Goal: Task Accomplishment & Management: Use online tool/utility

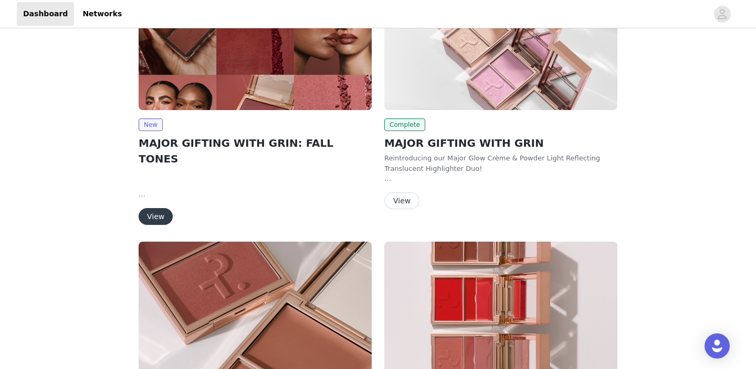
scroll to position [134, 0]
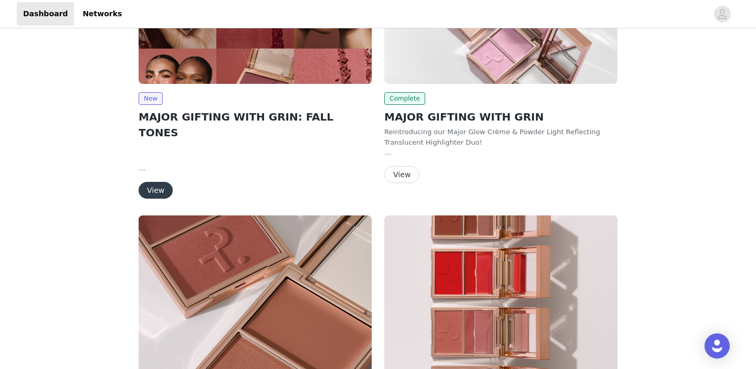
click at [165, 182] on button "View" at bounding box center [156, 190] width 34 height 17
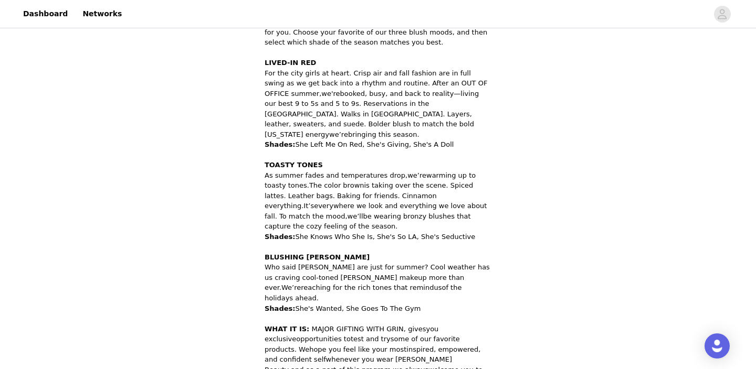
scroll to position [578, 0]
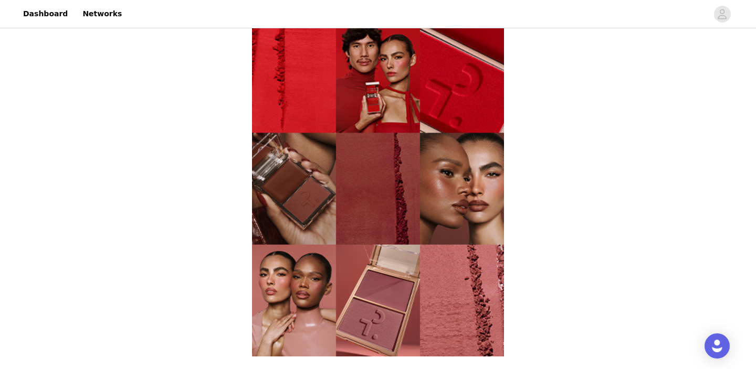
scroll to position [373, 0]
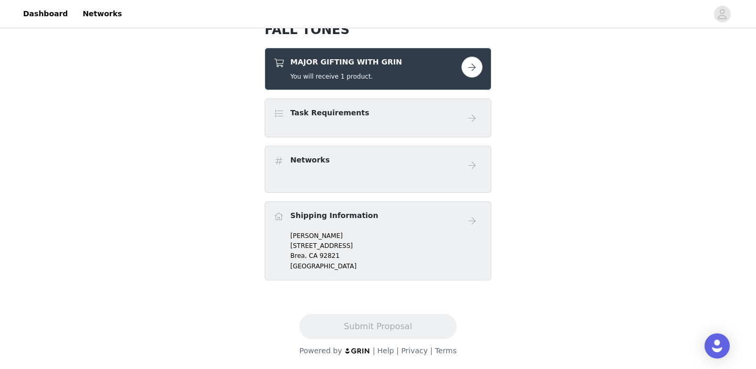
click at [439, 73] on div "MAJOR GIFTING WITH GRIN You will receive 1 product." at bounding box center [367, 69] width 188 height 25
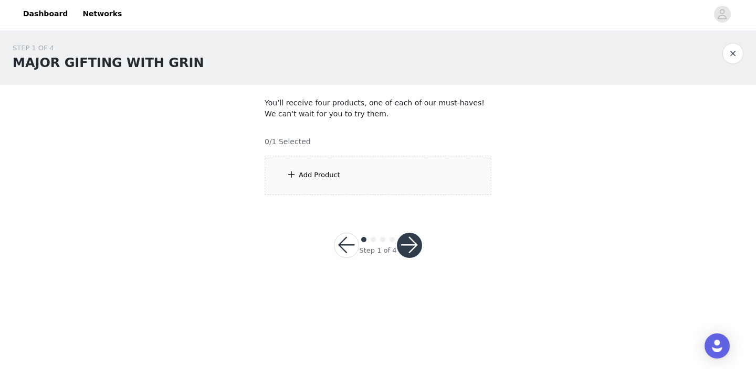
click at [326, 190] on div "Add Product" at bounding box center [377, 175] width 227 height 39
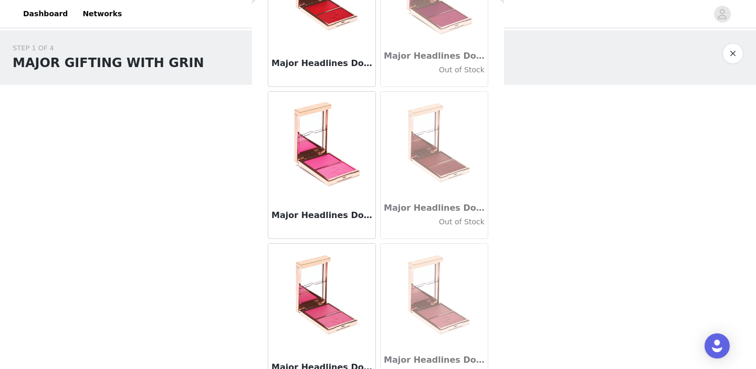
scroll to position [290, 0]
